Goal: Transaction & Acquisition: Purchase product/service

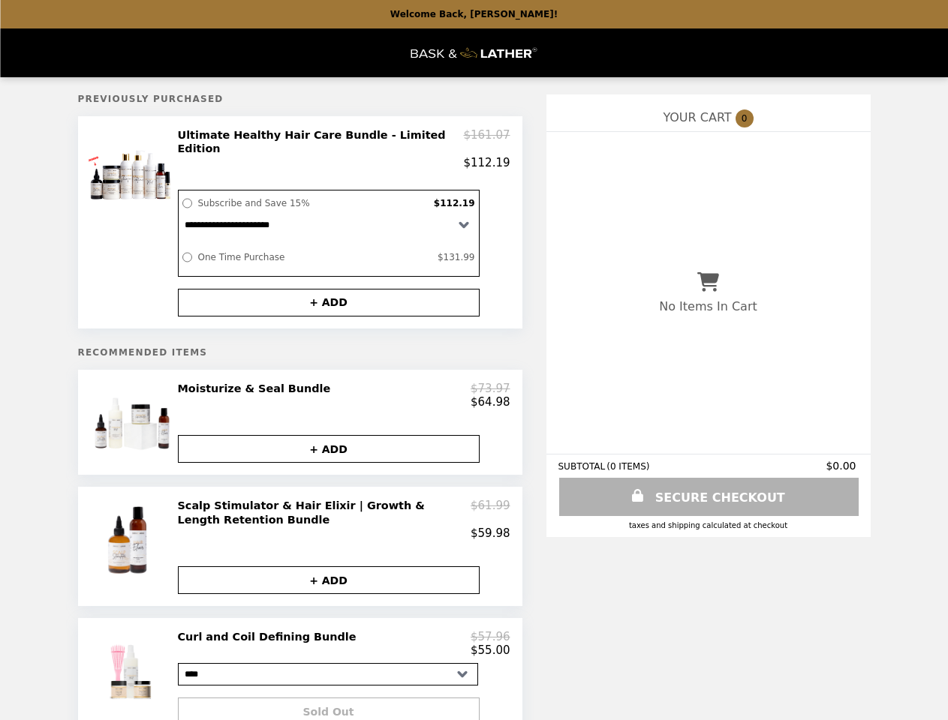
click at [132, 220] on div at bounding box center [132, 222] width 84 height 188
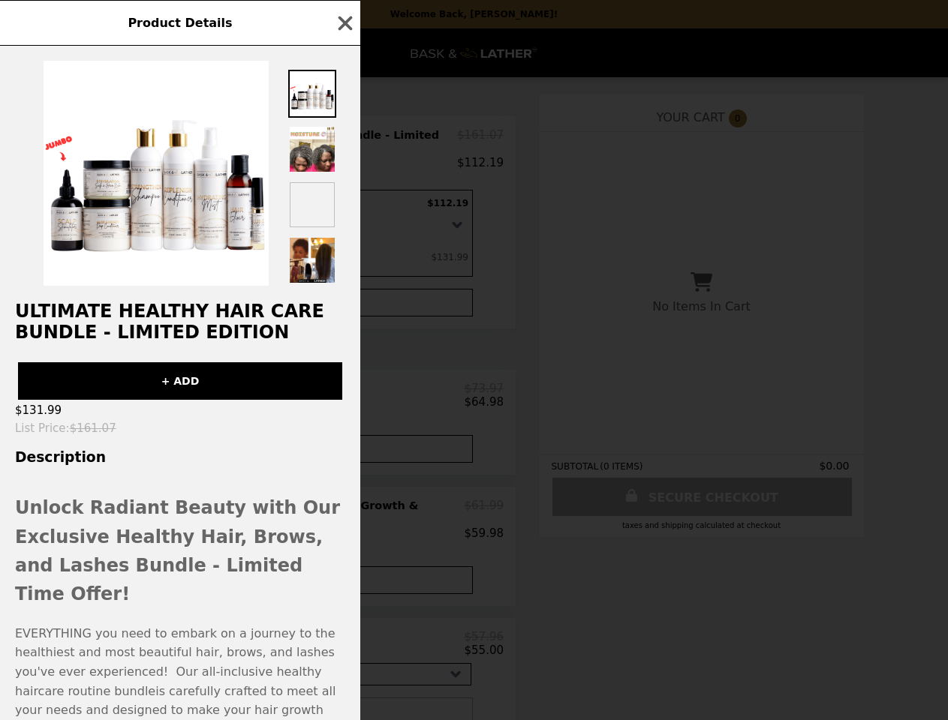
click at [344, 145] on div "Product Details Ultimate Healthy Hair Care Bundle - Limited Edition + ADD $131.…" at bounding box center [474, 360] width 948 height 720
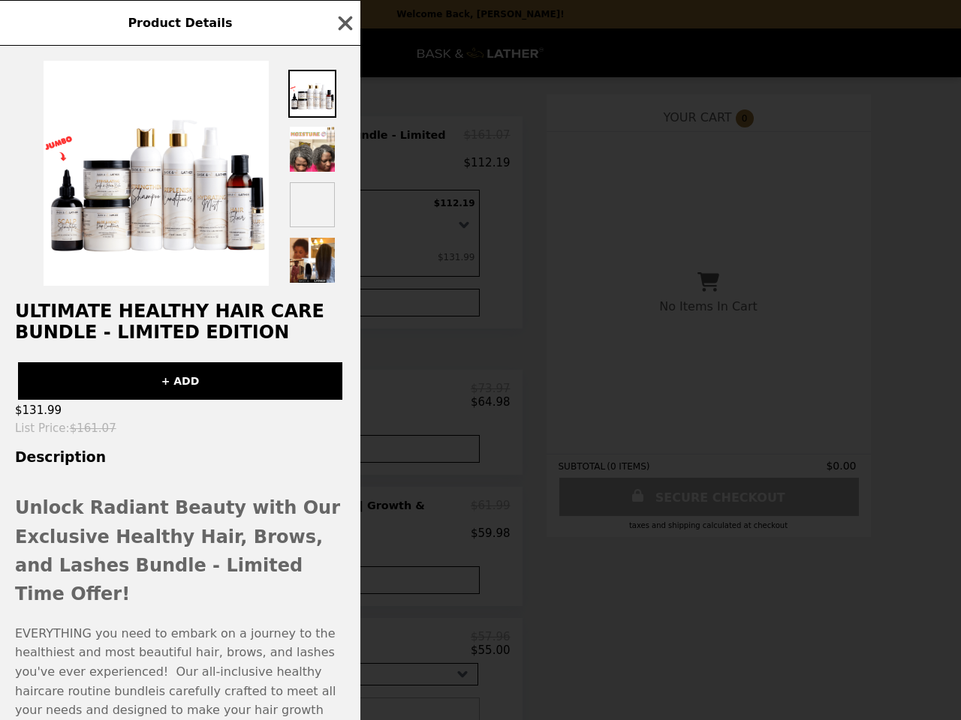
click at [329, 296] on div "Ultimate Healthy Hair Care Bundle - Limited Edition + ADD $131.99 List Price : …" at bounding box center [180, 383] width 360 height 675
click at [132, 420] on div "Product Details Ultimate Healthy Hair Care Bundle - Limited Edition + ADD $131.…" at bounding box center [480, 360] width 961 height 720
click at [344, 392] on div "+ ADD" at bounding box center [180, 375] width 360 height 50
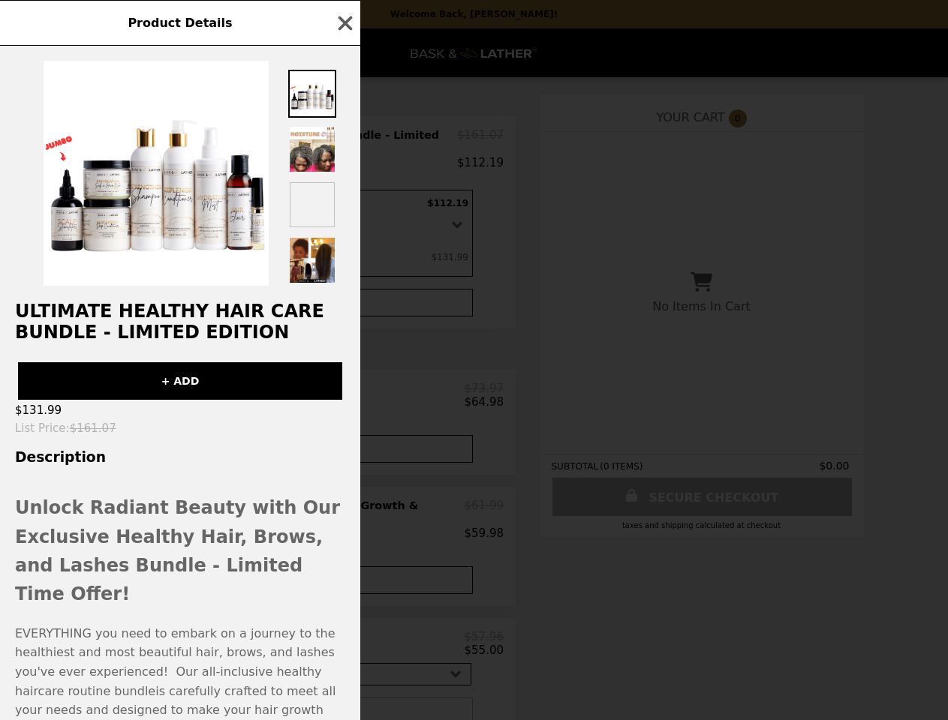
click at [329, 448] on button "+ ADD" at bounding box center [322, 449] width 302 height 28
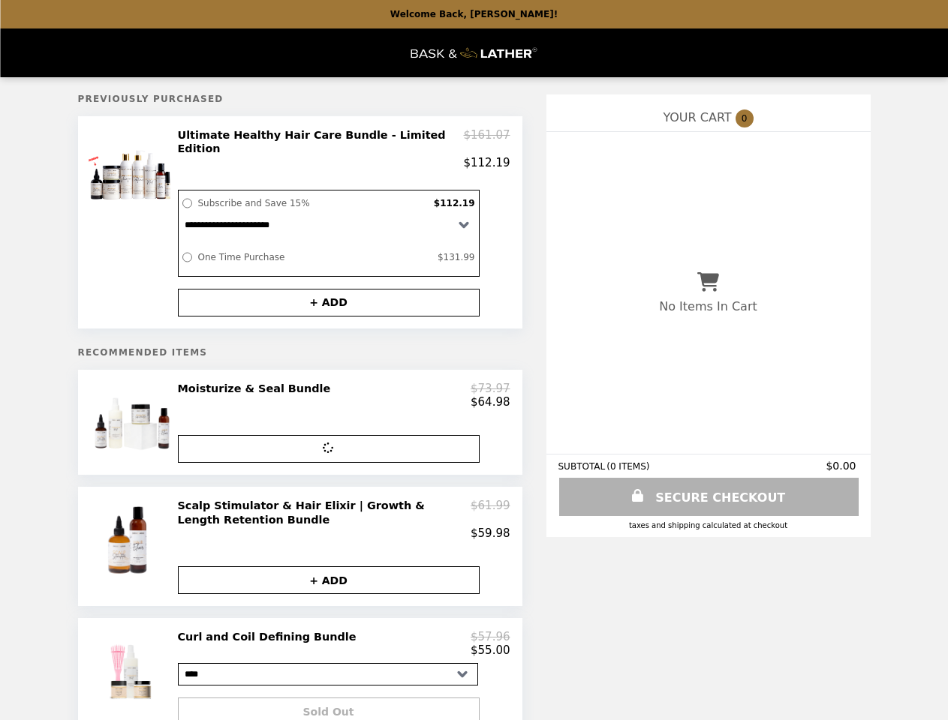
click at [132, 547] on img at bounding box center [132, 541] width 88 height 84
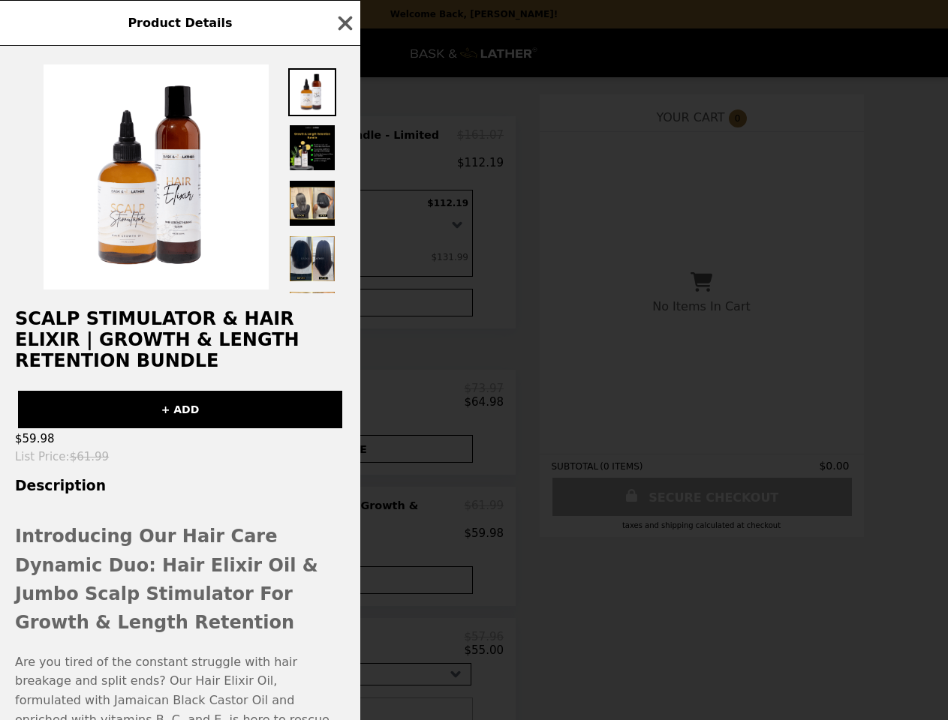
click at [344, 519] on div "Product Details Scalp Stimulator & Hair Elixir | Growth & Length Retention Bund…" at bounding box center [474, 360] width 948 height 720
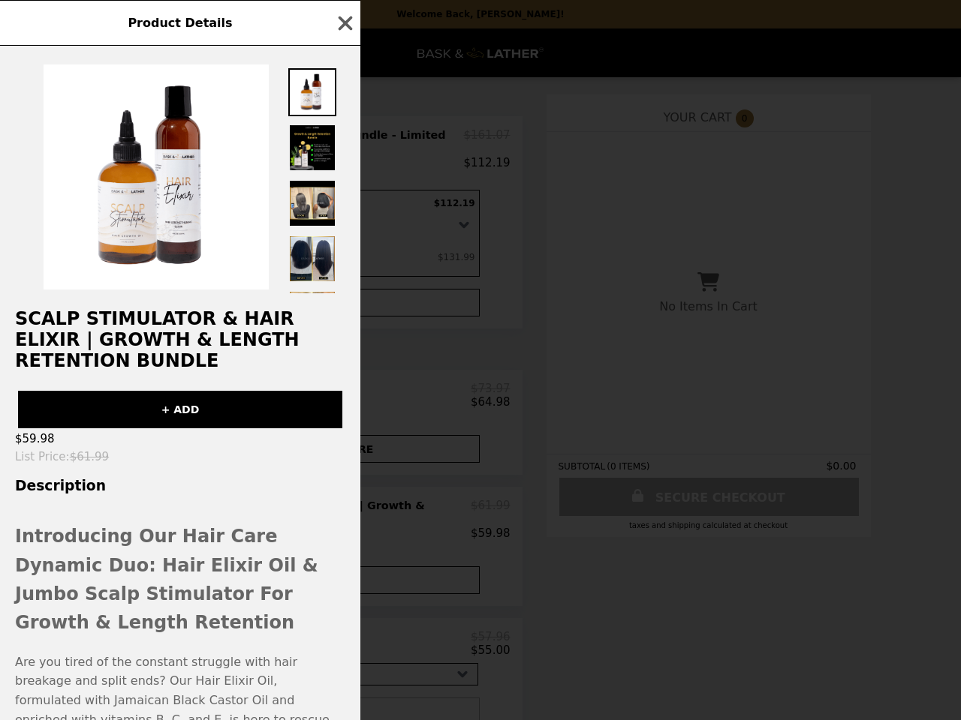
click at [329, 582] on h2 "Introducing Our Hair Care Dynamic Duo: Hair Elixir Oil & Jumbo Scalp Stimulator…" at bounding box center [180, 580] width 330 height 116
click at [132, 676] on div "Product Details Scalp Stimulator & Hair Elixir | Growth & Length Retention Bund…" at bounding box center [480, 360] width 961 height 720
